Goal: Navigation & Orientation: Find specific page/section

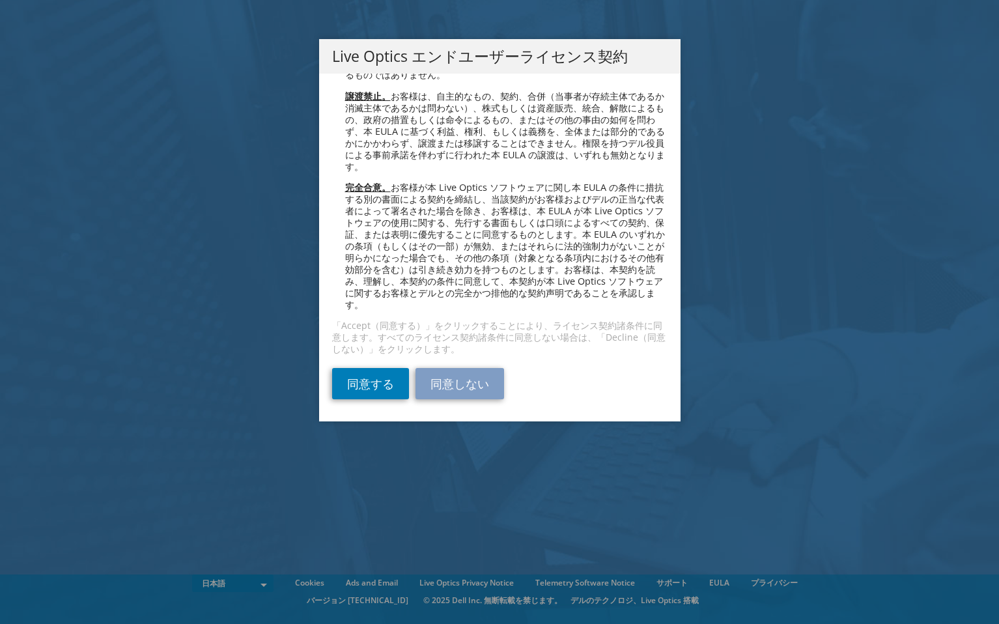
scroll to position [4762, 0]
click at [385, 378] on link "同意する" at bounding box center [370, 383] width 77 height 31
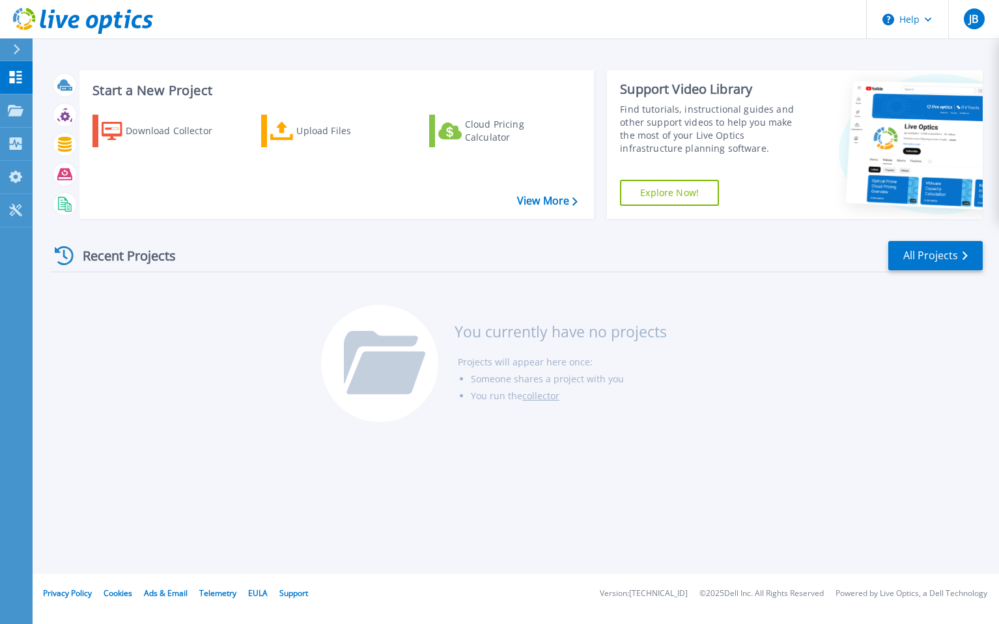
drag, startPoint x: 176, startPoint y: 22, endPoint x: -27, endPoint y: 24, distance: 203.2
click at [0, 24] on html "Help JB エンドユーザー [PERSON_NAME] [PERSON_NAME][EMAIL_ADDRESS][DOMAIN_NAME] AVANT G…" at bounding box center [499, 287] width 999 height 574
